Goal: Transaction & Acquisition: Purchase product/service

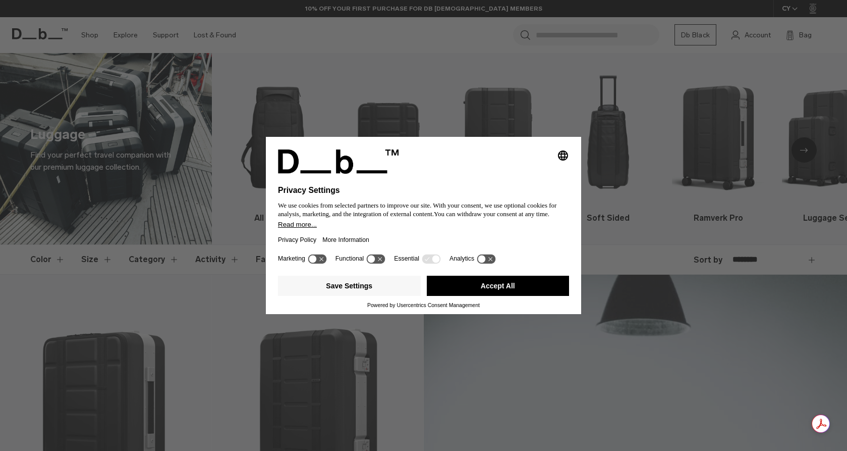
click at [270, 219] on div "Selecting an option will immediately change the language Privacy Settings We us…" at bounding box center [423, 194] width 315 height 114
click at [519, 287] on button "Accept All" at bounding box center [498, 285] width 143 height 20
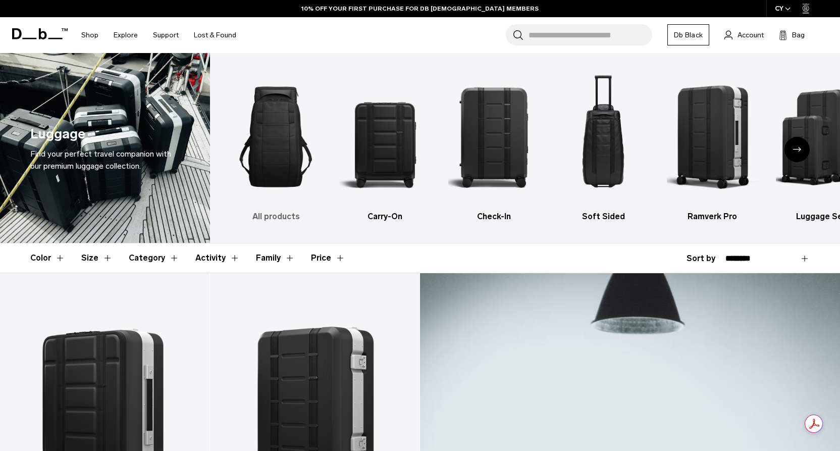
click at [266, 216] on h3 "All products" at bounding box center [275, 216] width 91 height 12
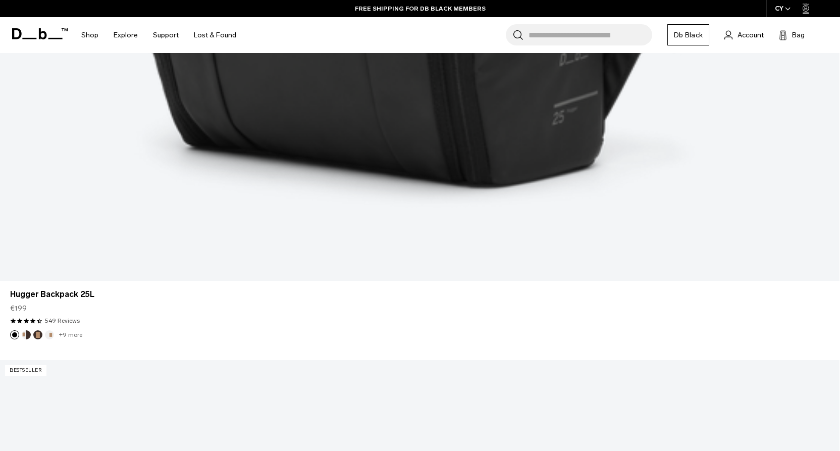
scroll to position [913, 0]
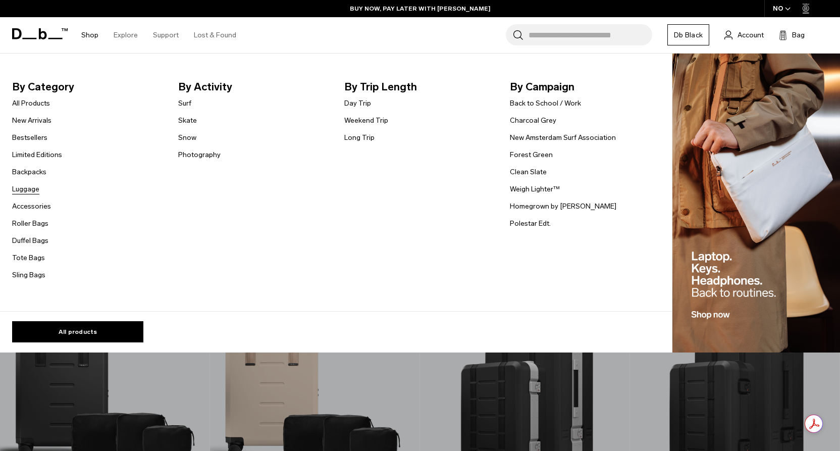
click at [26, 190] on link "Luggage" at bounding box center [25, 189] width 27 height 11
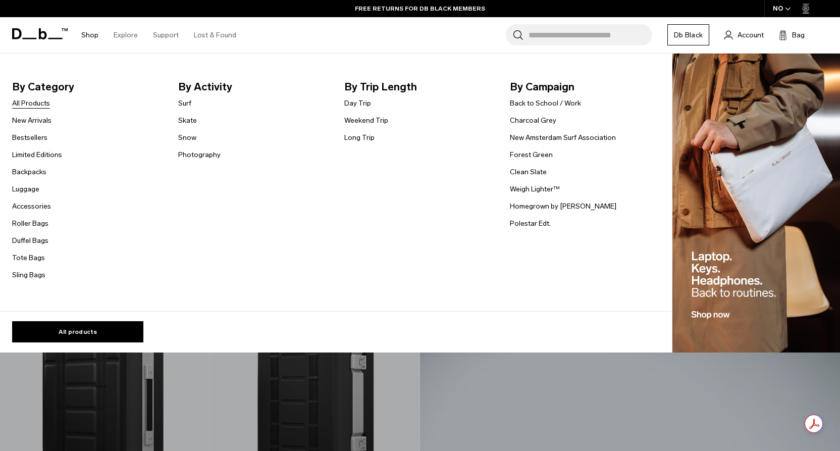
click at [40, 103] on link "All Products" at bounding box center [31, 103] width 38 height 11
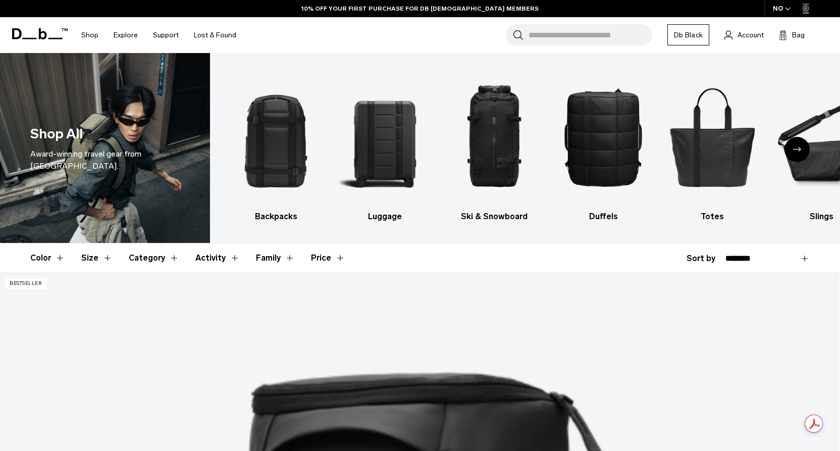
click at [59, 258] on button "Color" at bounding box center [47, 257] width 35 height 29
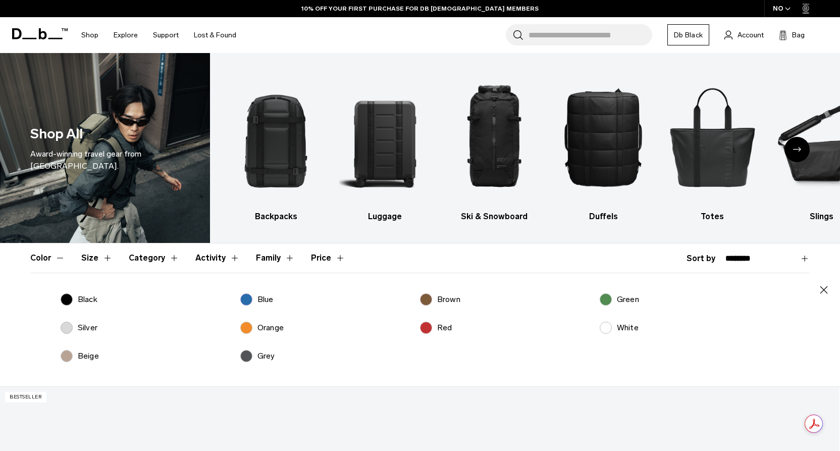
click at [605, 301] on label "Green" at bounding box center [618, 299] width 39 height 12
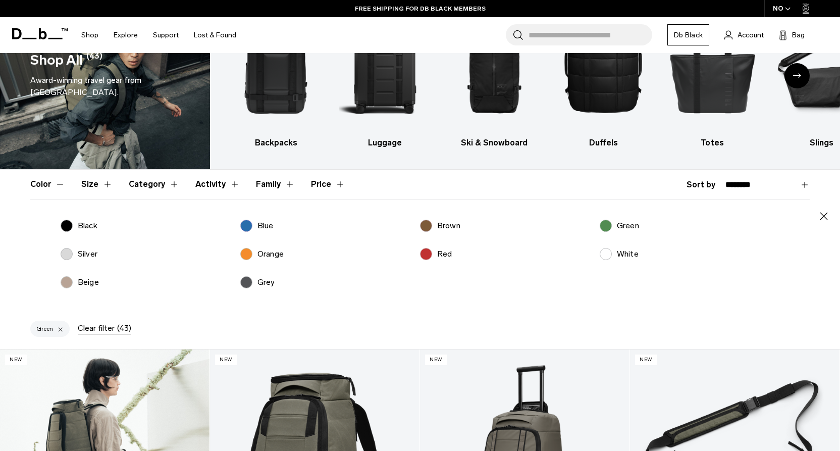
scroll to position [50, 0]
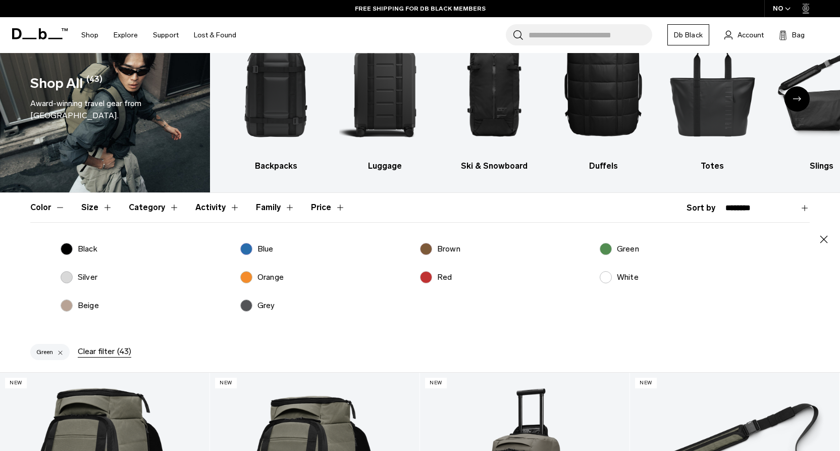
click at [169, 206] on button "Category" at bounding box center [154, 207] width 50 height 29
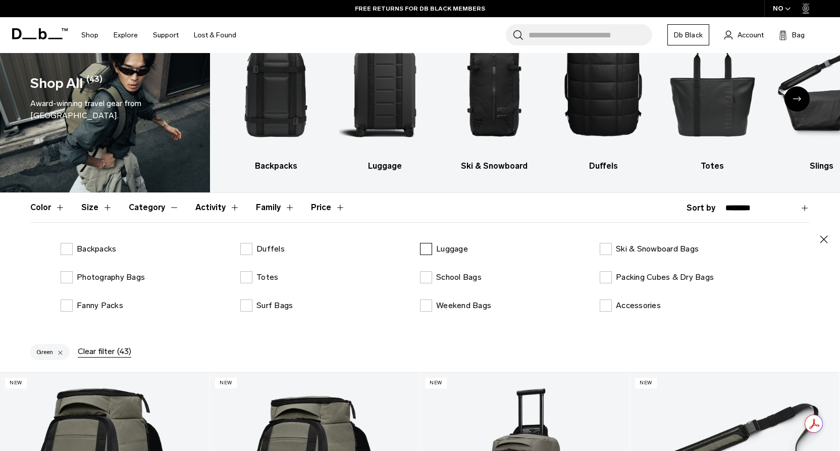
click at [426, 249] on label "Luggage" at bounding box center [444, 249] width 48 height 12
